Goal: Book appointment/travel/reservation

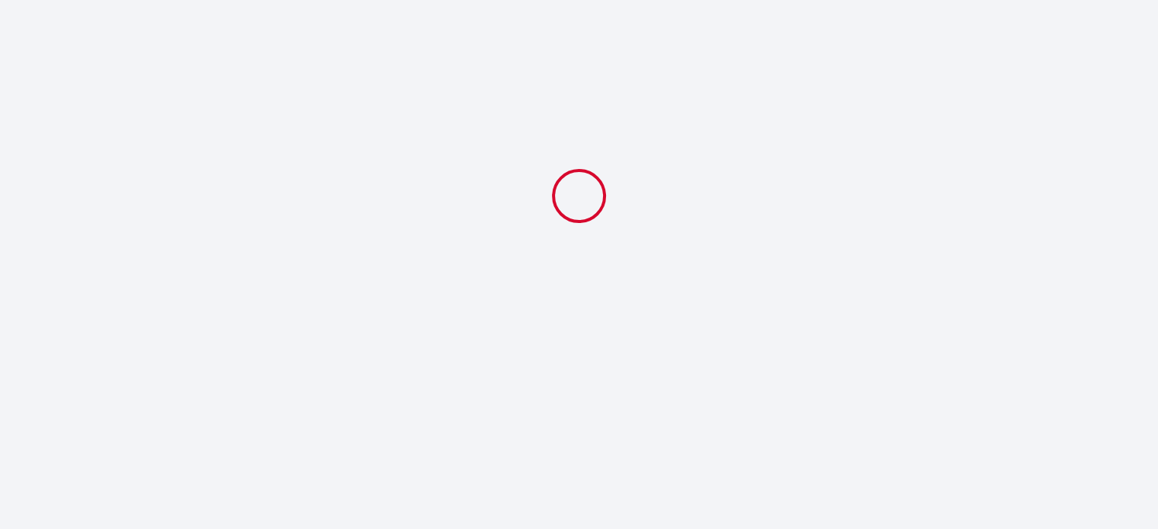
select select
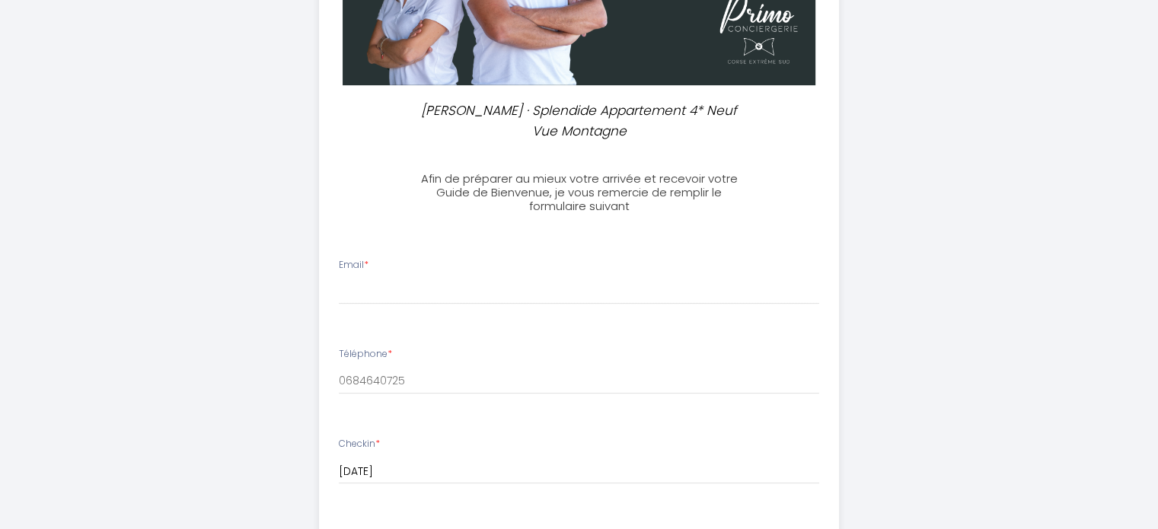
scroll to position [381, 0]
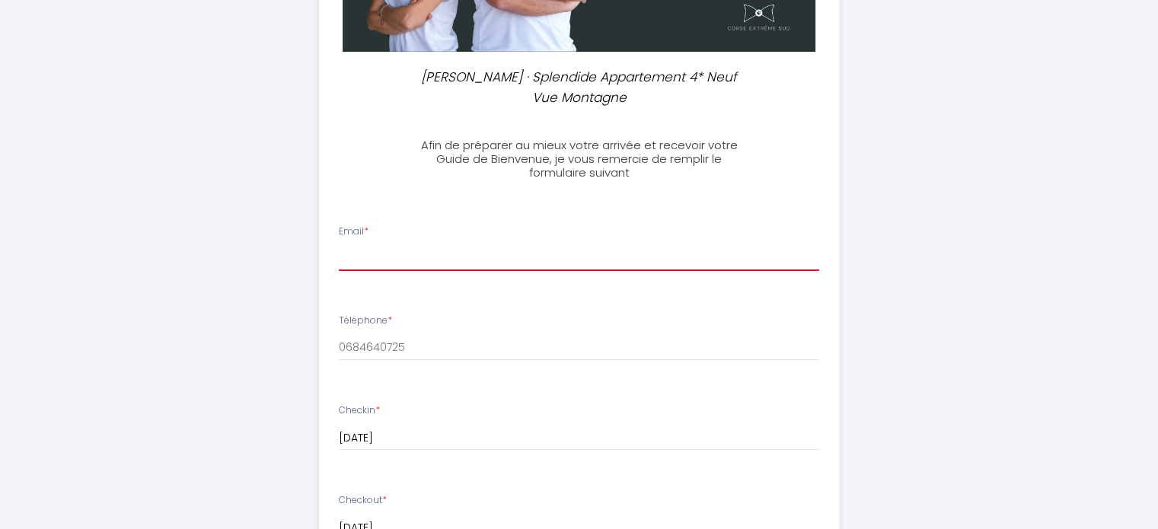
click at [524, 263] on input "Email *" at bounding box center [579, 257] width 480 height 27
type input "gildoluccioni@gmail.com"
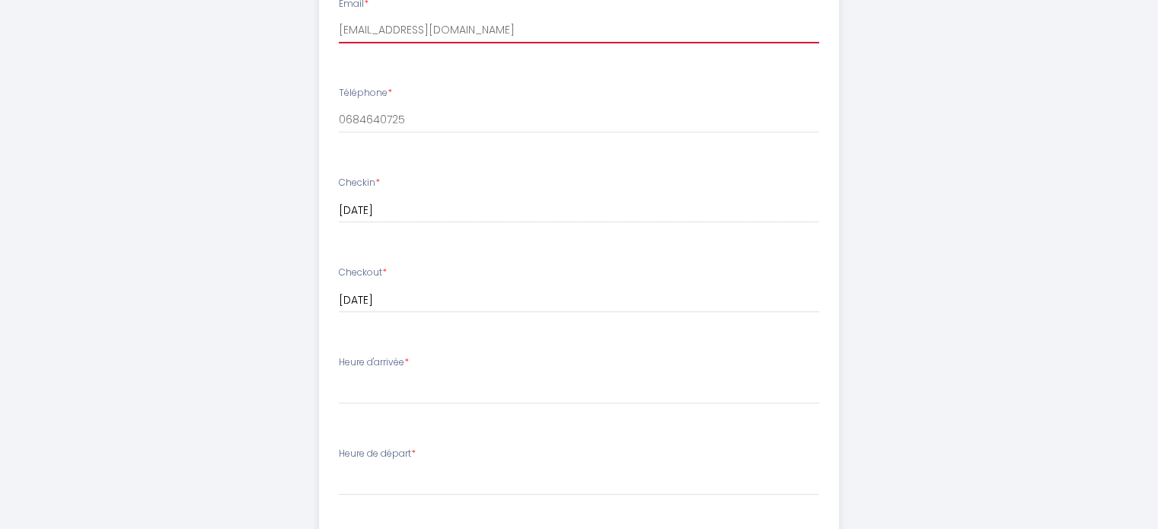
scroll to position [609, 0]
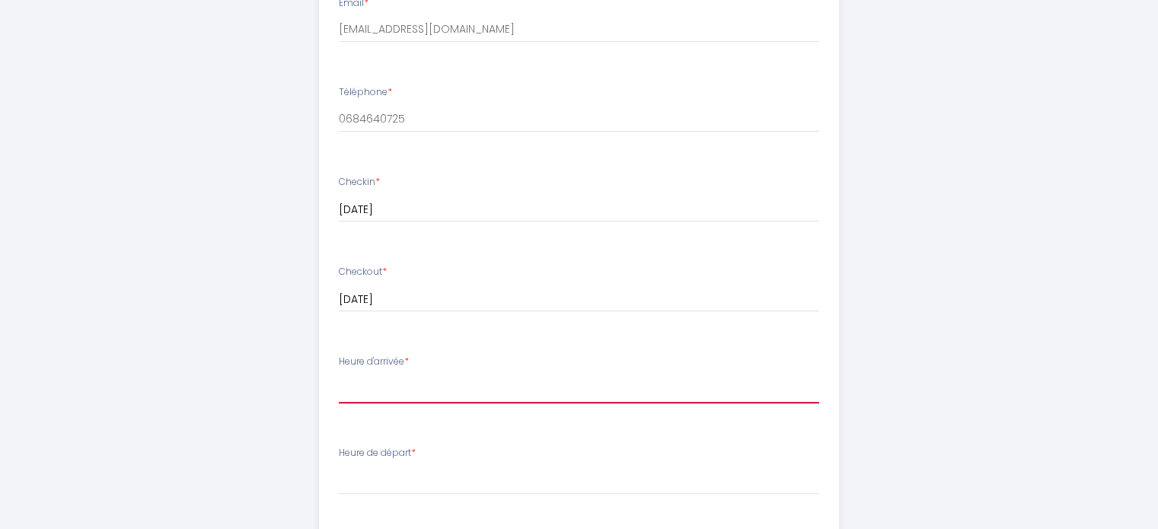
click at [425, 387] on select "17:00 17:30 18:00 18:30 19:00 19:30 20:00 20:30 21:00 21:30 22:00 22:30 23:00 2…" at bounding box center [579, 389] width 480 height 29
select select "17:00"
click at [339, 375] on select "17:00 17:30 18:00 18:30 19:00 19:30 20:00 20:30 21:00 21:30 22:00 22:30 23:00 2…" at bounding box center [579, 389] width 480 height 29
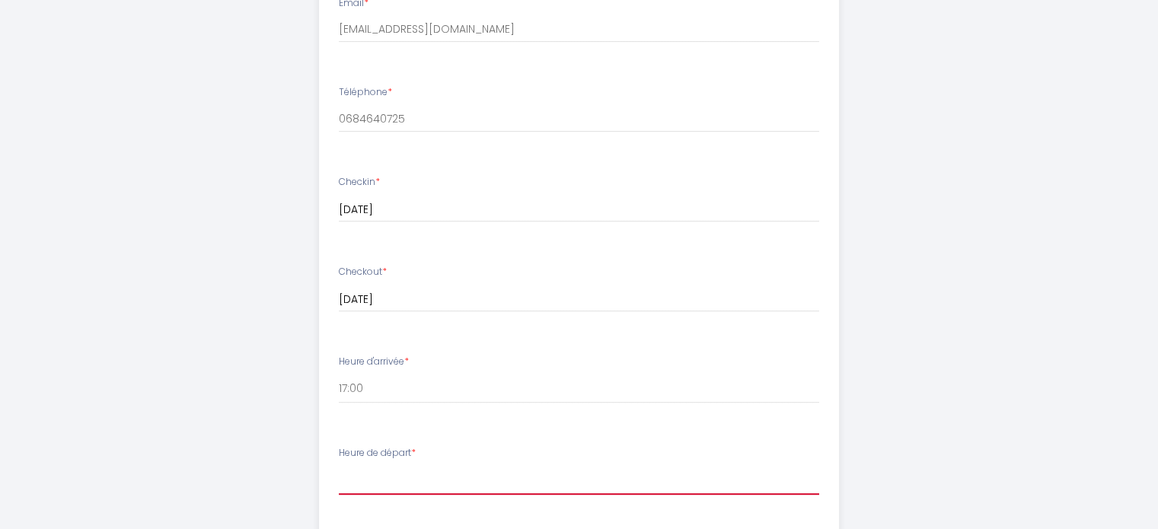
click at [386, 487] on select "00:00 00:30 01:00 01:30 02:00 02:30 03:00 03:30 04:00 04:30 05:00 05:30 06:00 0…" at bounding box center [579, 480] width 480 height 29
select select "10:00"
click at [339, 466] on select "00:00 00:30 01:00 01:30 02:00 02:30 03:00 03:30 04:00 04:30 05:00 05:30 06:00 0…" at bounding box center [579, 480] width 480 height 29
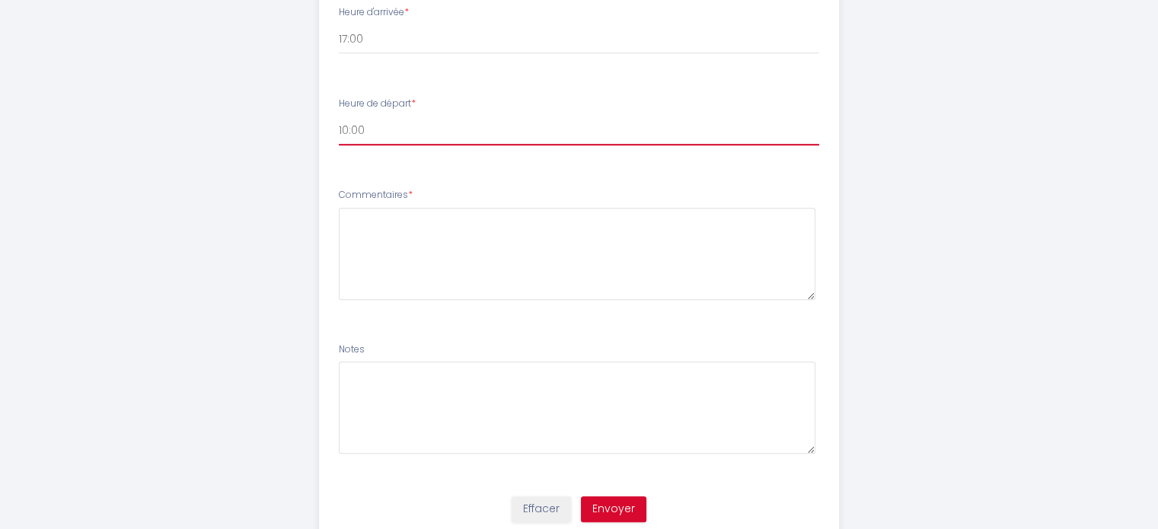
scroll to position [990, 0]
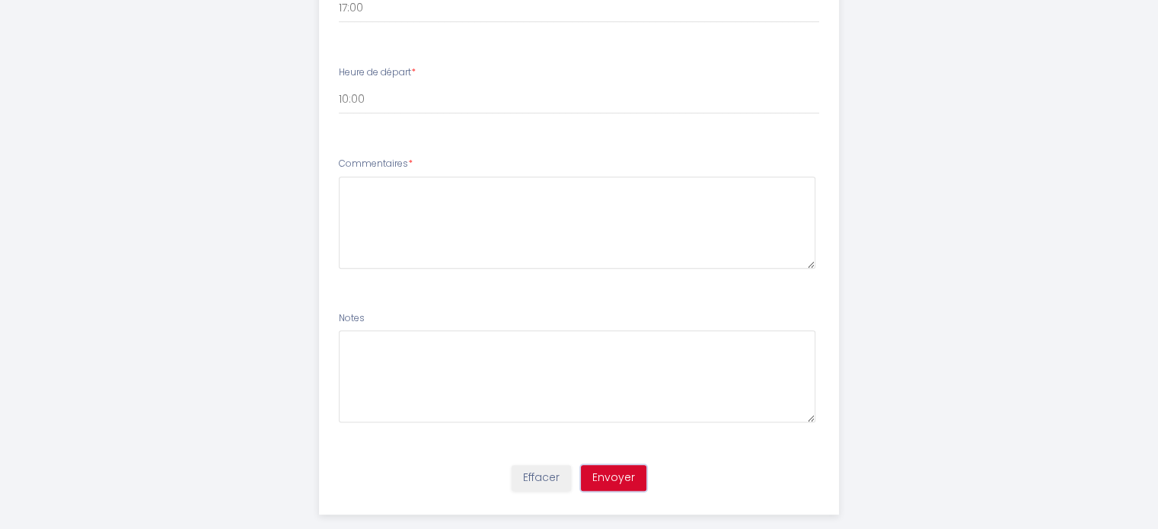
click at [607, 474] on button "Envoyer" at bounding box center [613, 478] width 65 height 26
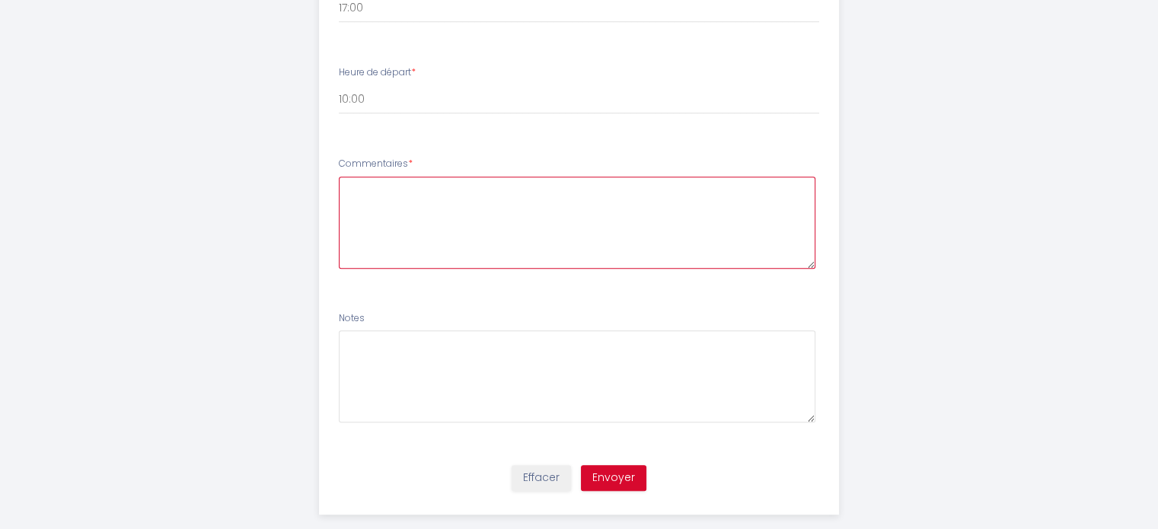
click at [474, 192] on textarea at bounding box center [577, 223] width 477 height 92
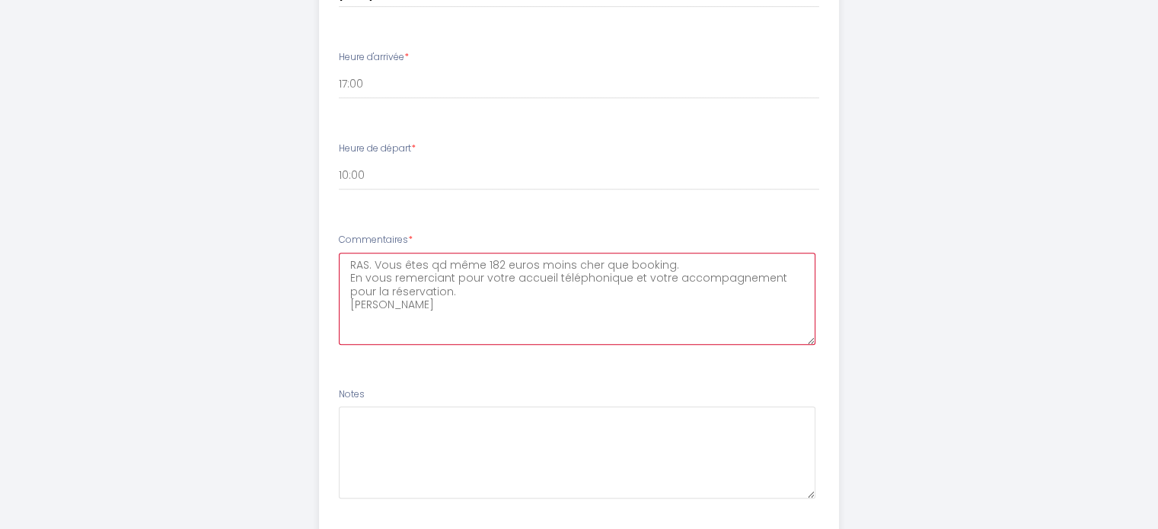
scroll to position [1012, 0]
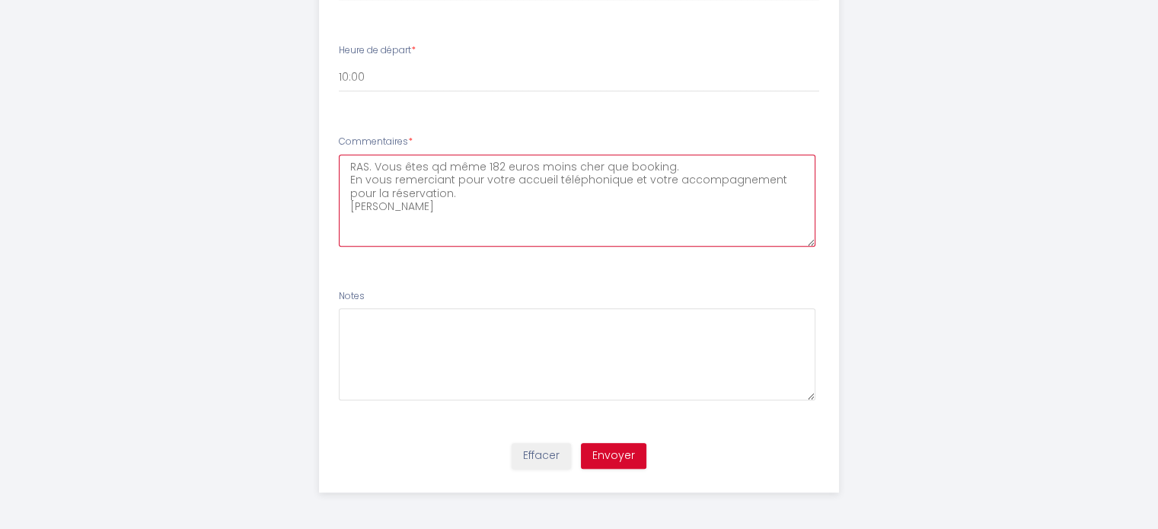
type textarea "RAS. Vous êtes qd même 182 euros moins cher que booking. En vous remerciant pou…"
click at [610, 455] on button "Envoyer" at bounding box center [613, 456] width 65 height 26
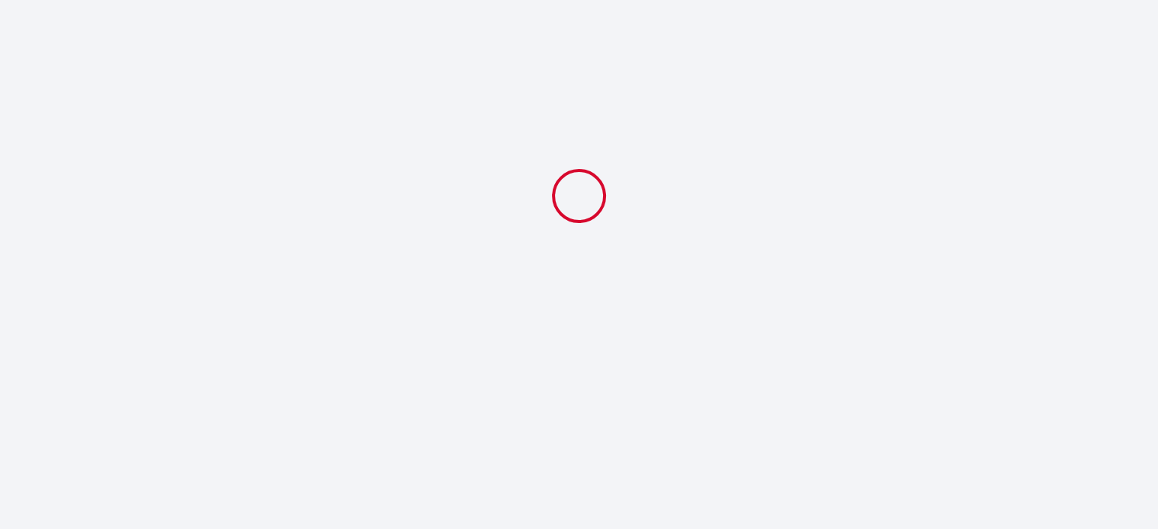
scroll to position [0, 0]
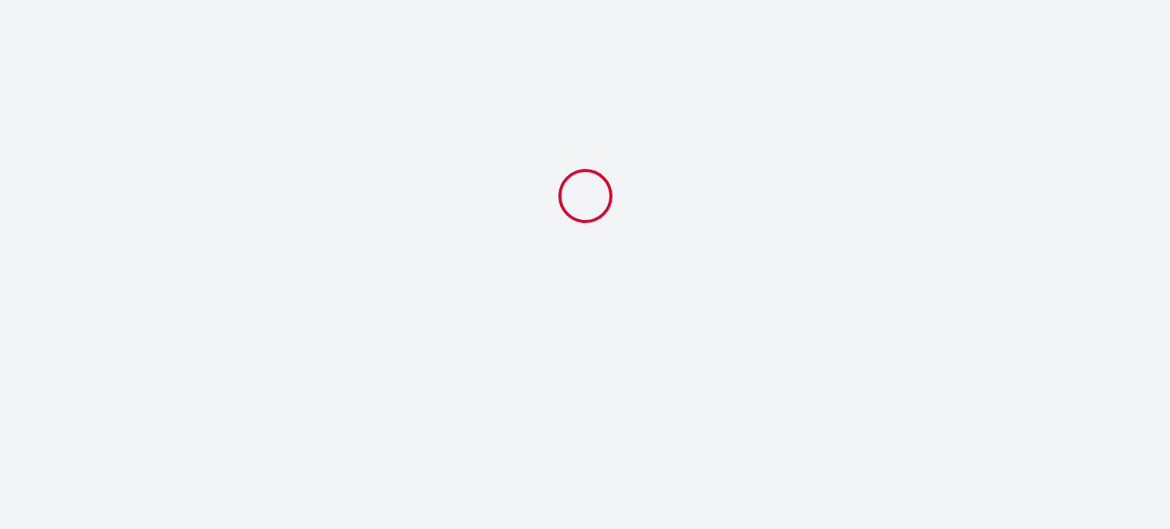
select select "10:00"
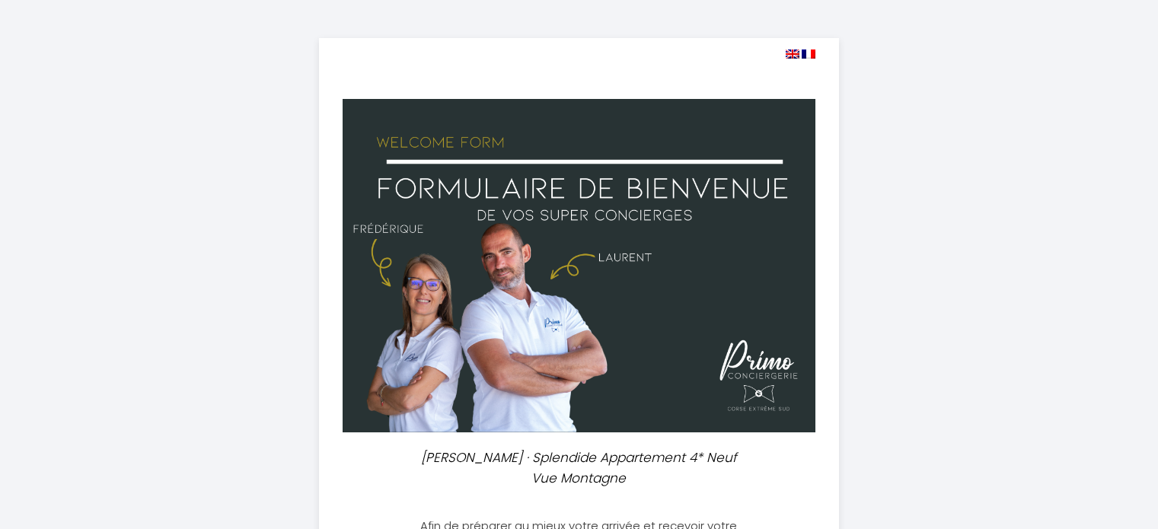
select select
